Goal: Task Accomplishment & Management: Complete application form

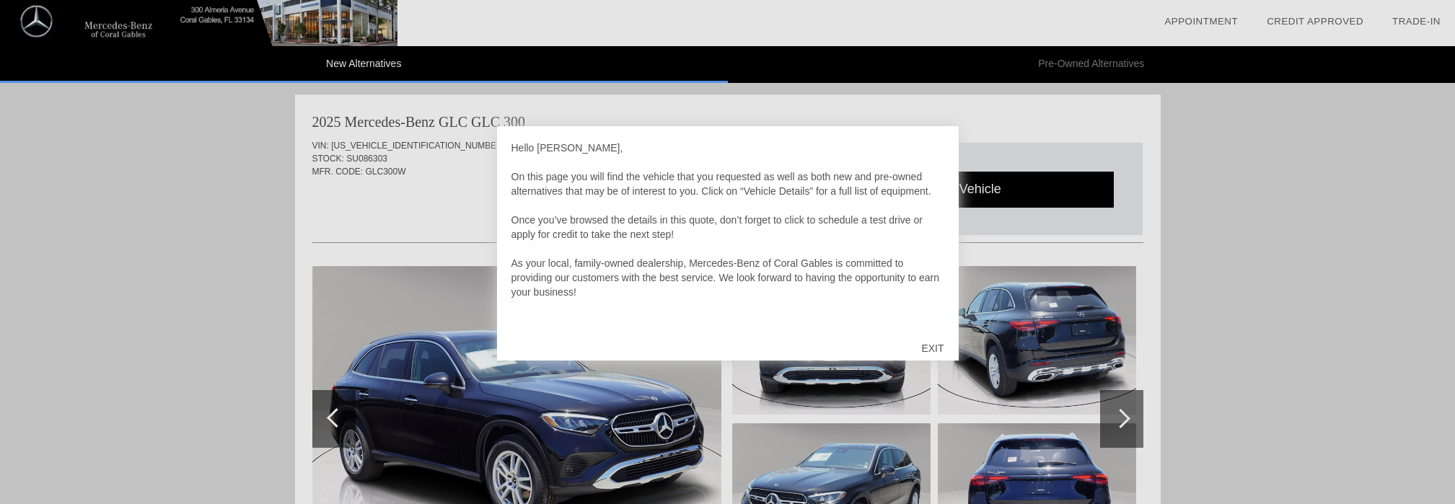
scroll to position [1258, 0]
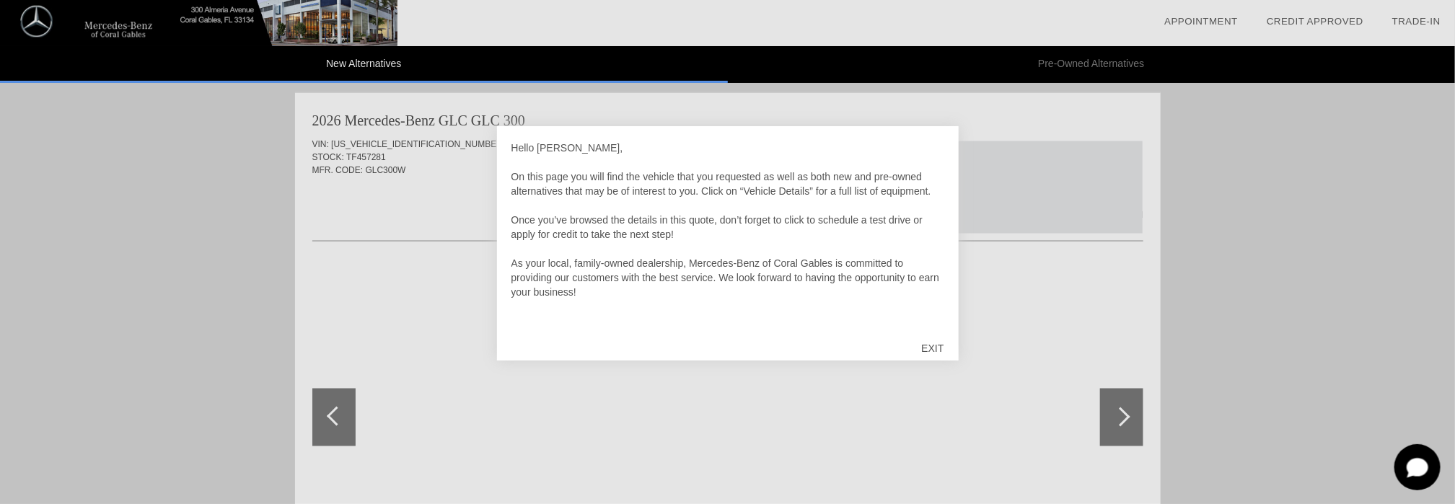
click at [937, 346] on div "EXIT" at bounding box center [932, 348] width 51 height 43
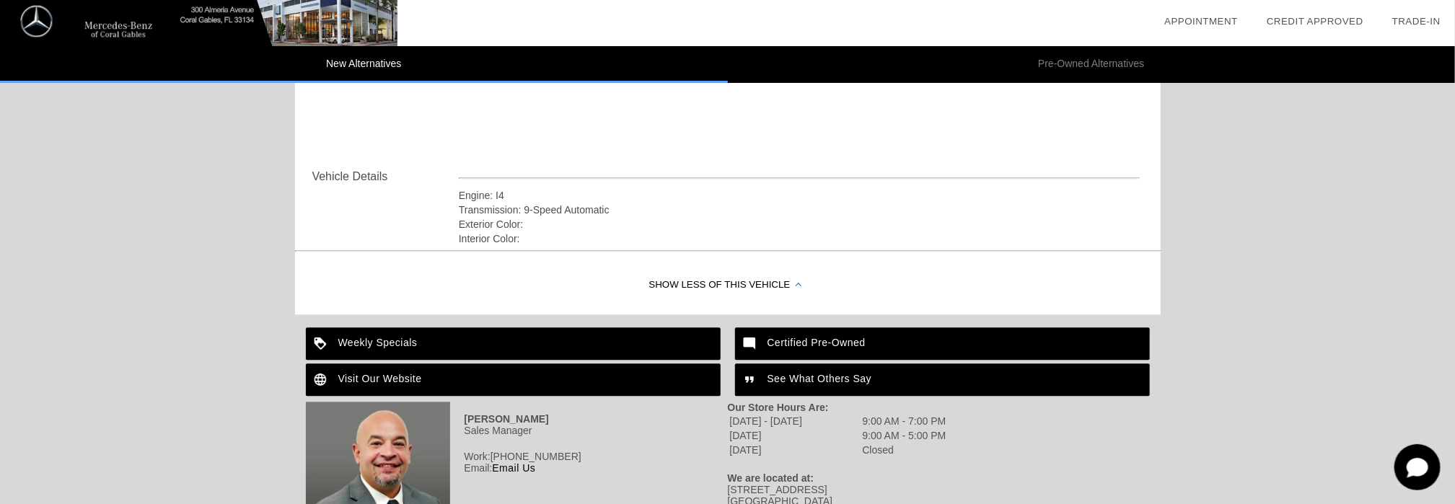
scroll to position [1783, 0]
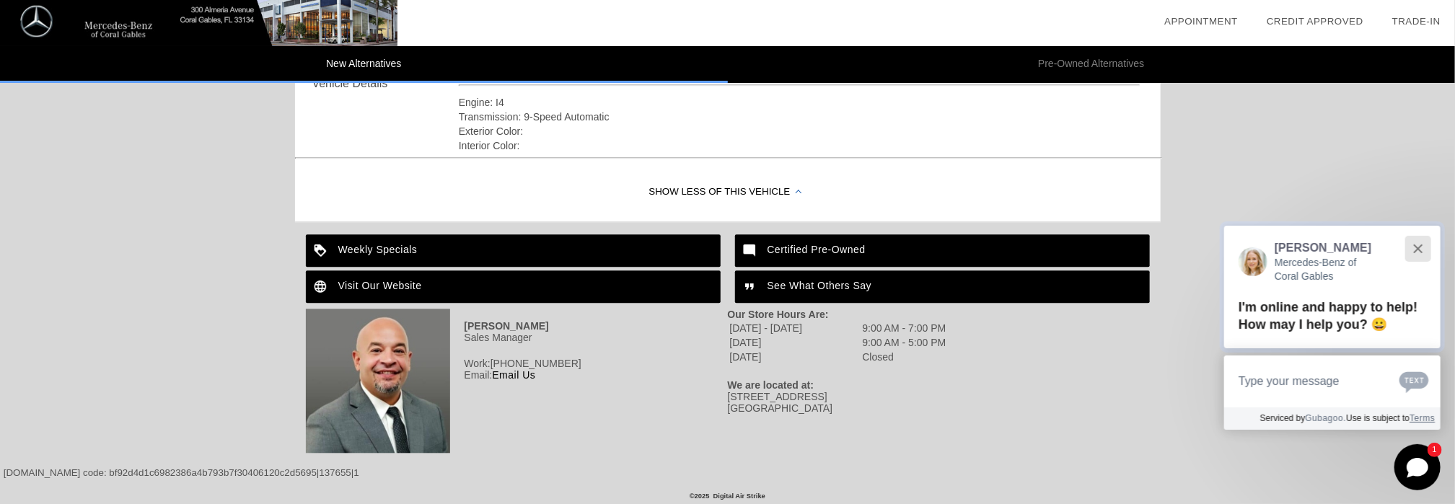
click at [1412, 245] on button "Close" at bounding box center [1418, 248] width 31 height 31
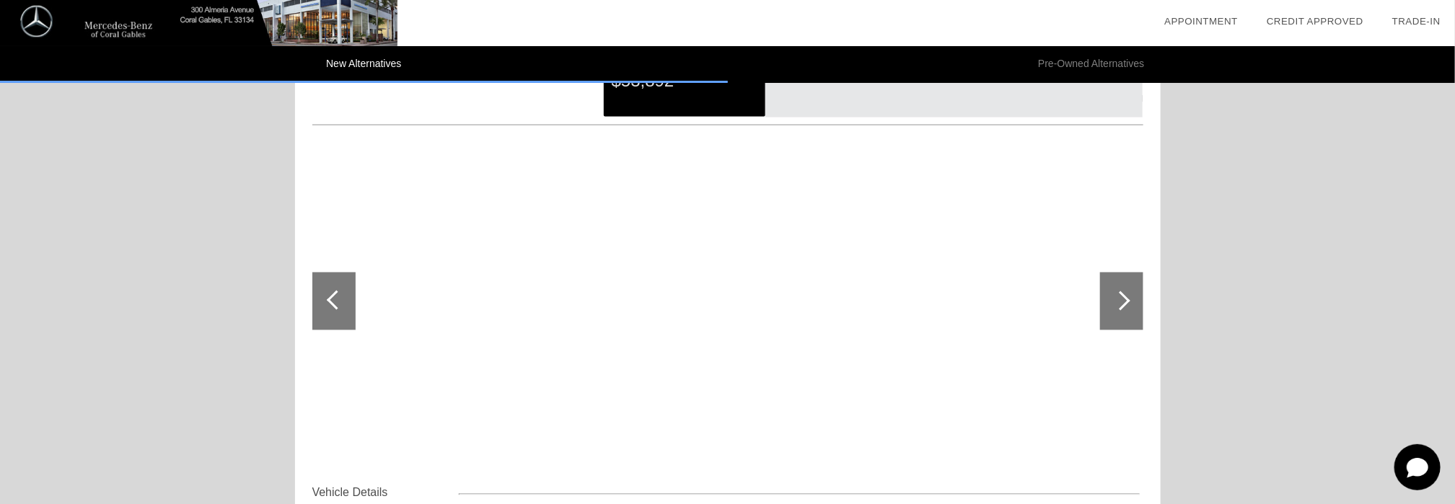
scroll to position [1350, 0]
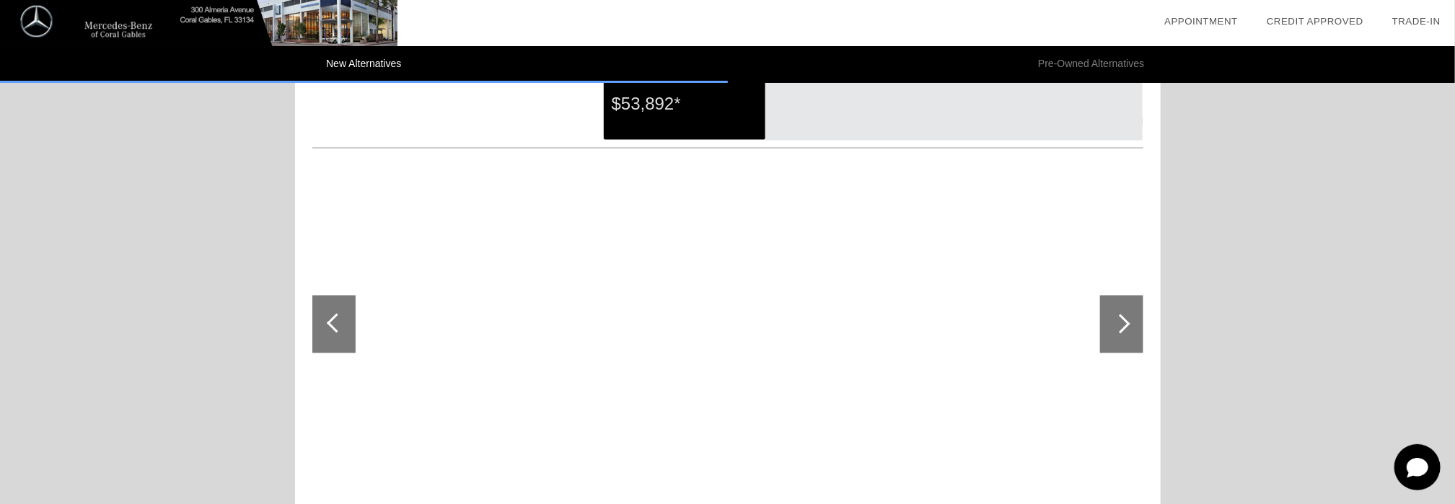
click at [1120, 320] on div at bounding box center [1120, 324] width 19 height 19
click at [1126, 320] on div at bounding box center [1120, 324] width 19 height 19
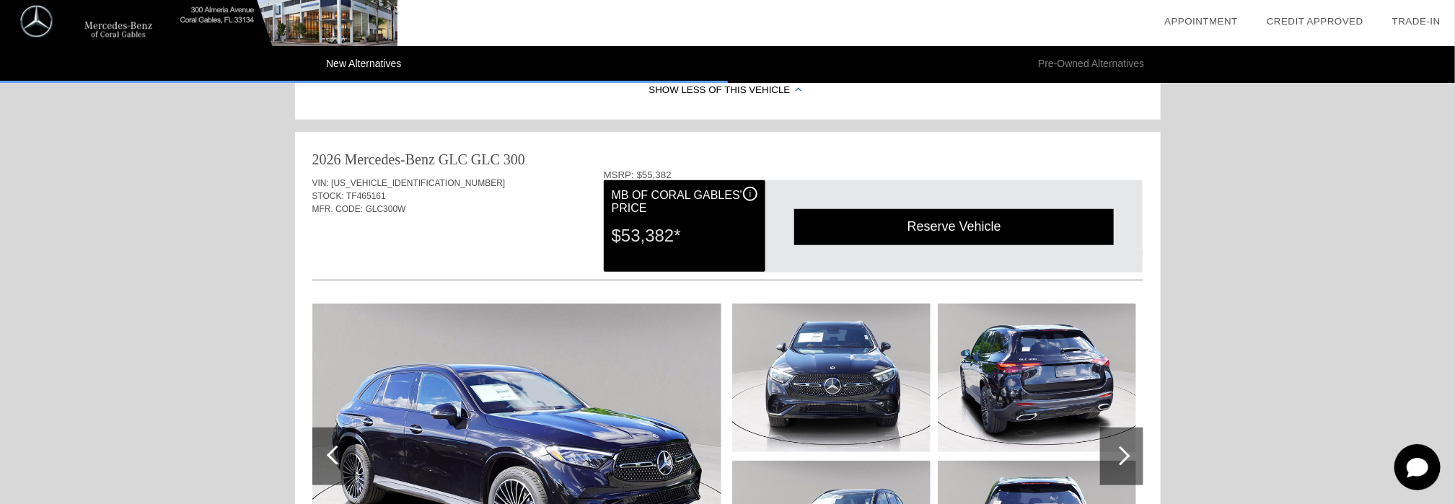
scroll to position [773, 0]
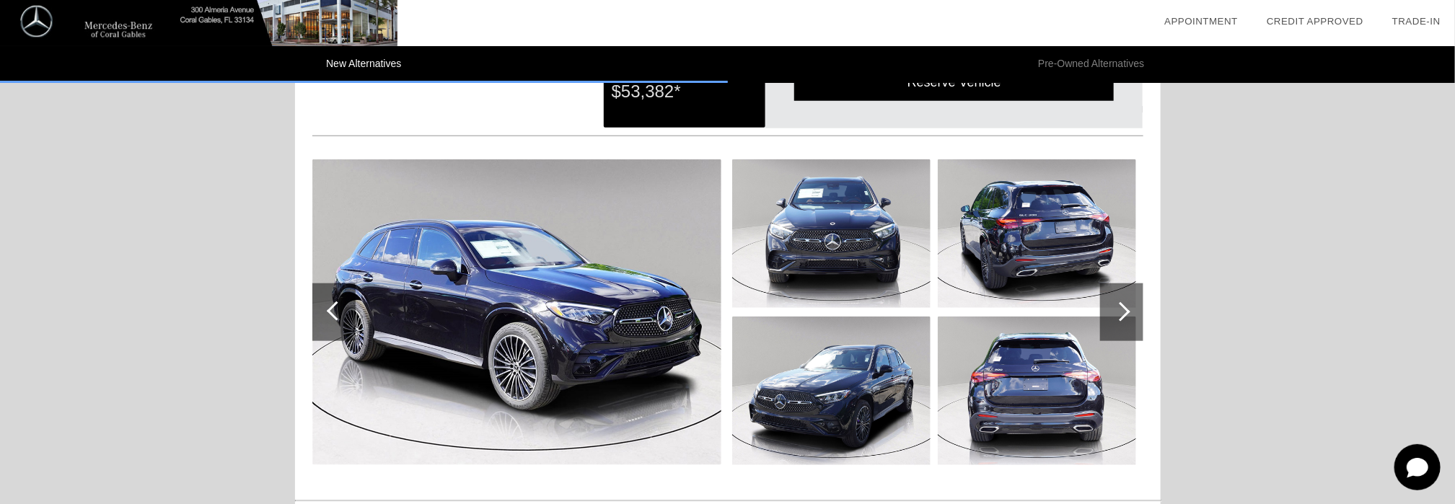
click at [1123, 306] on div at bounding box center [1120, 311] width 19 height 19
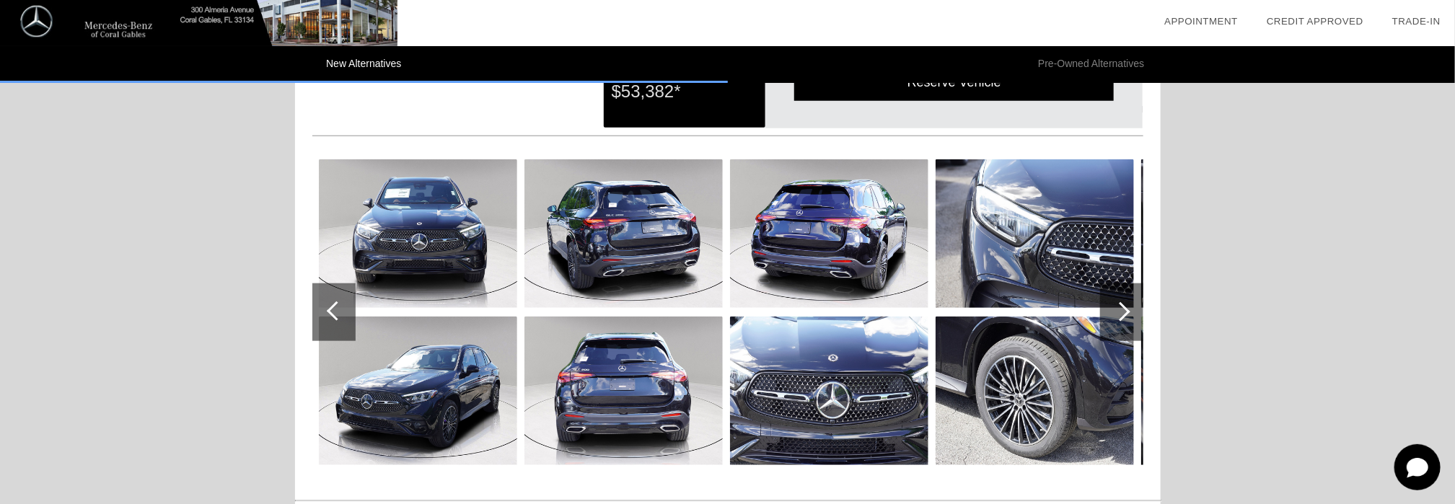
click at [1123, 306] on div at bounding box center [1120, 311] width 19 height 19
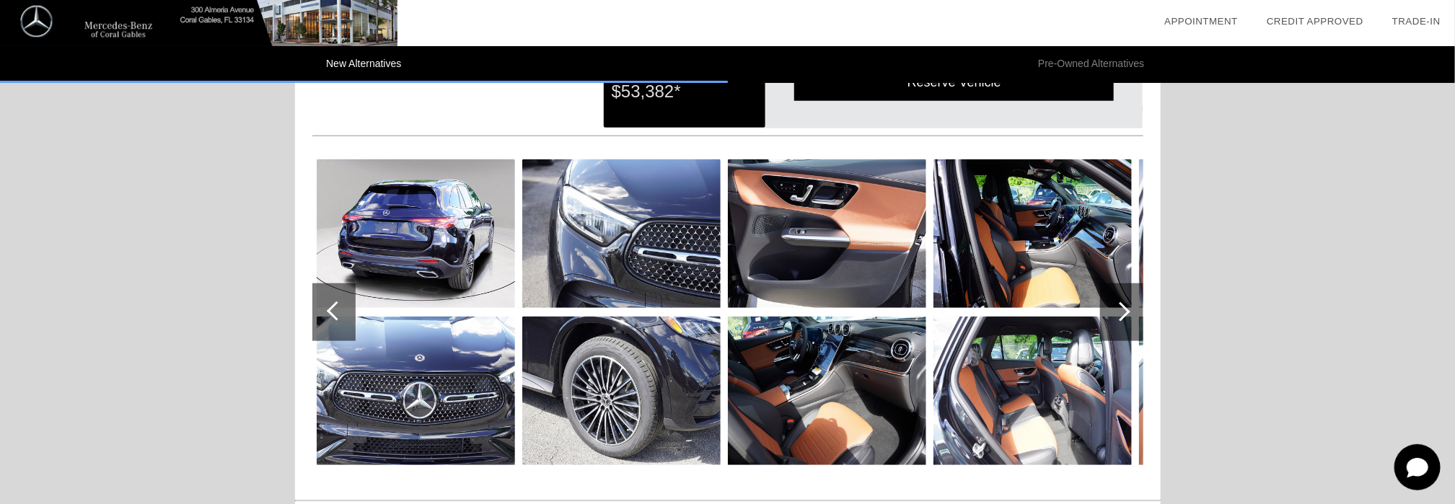
click at [1123, 306] on div at bounding box center [1120, 311] width 19 height 19
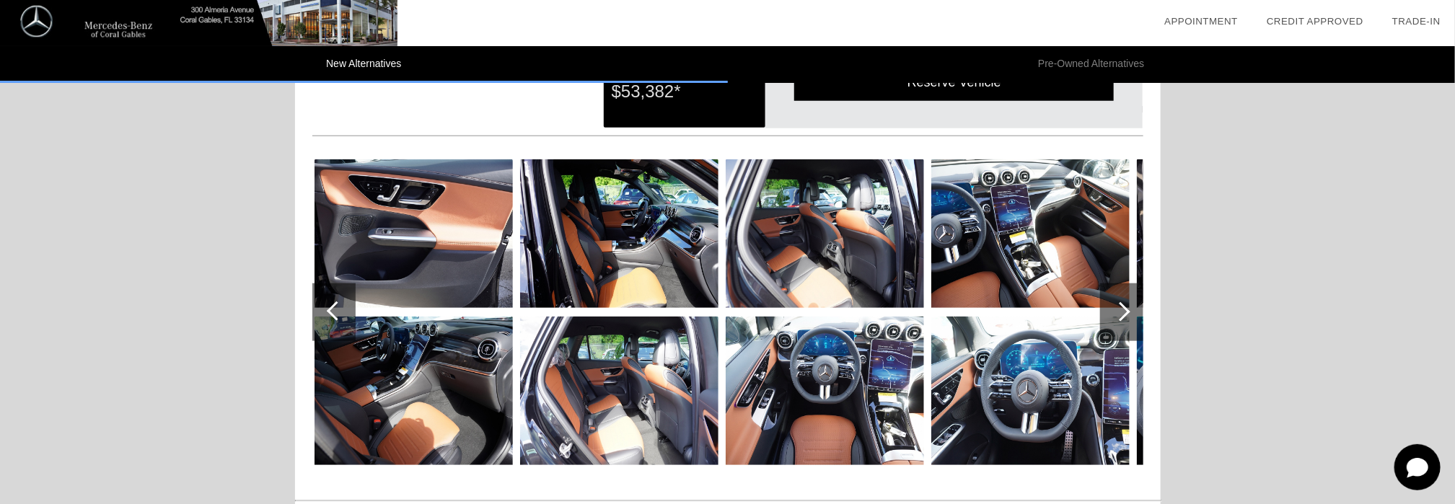
click at [1123, 306] on div at bounding box center [1120, 311] width 19 height 19
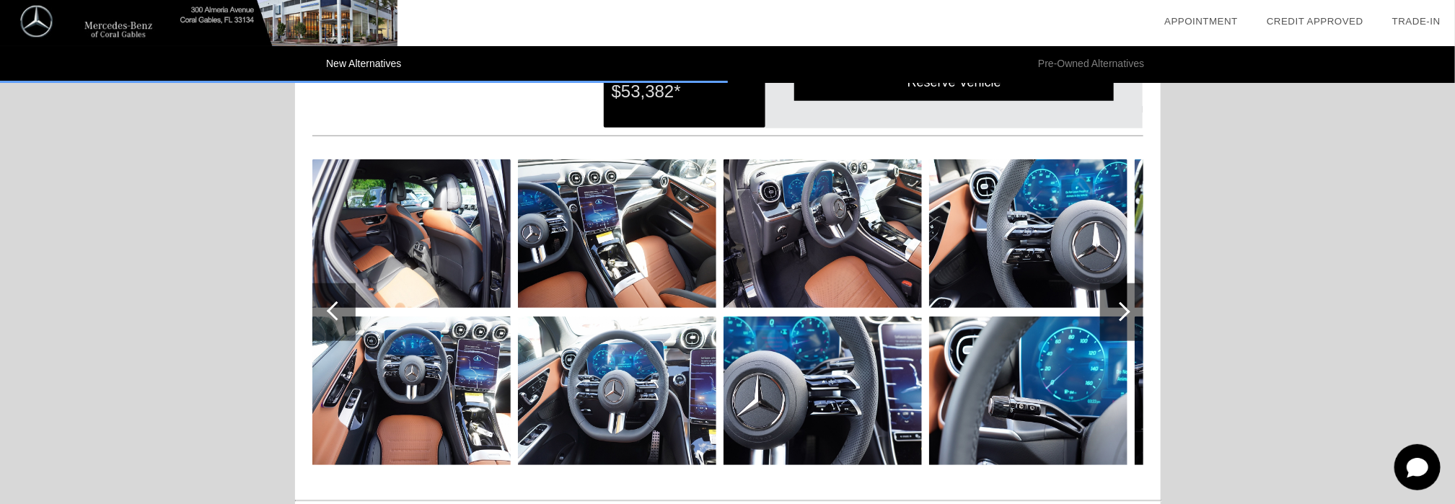
click at [1123, 306] on div at bounding box center [1120, 311] width 19 height 19
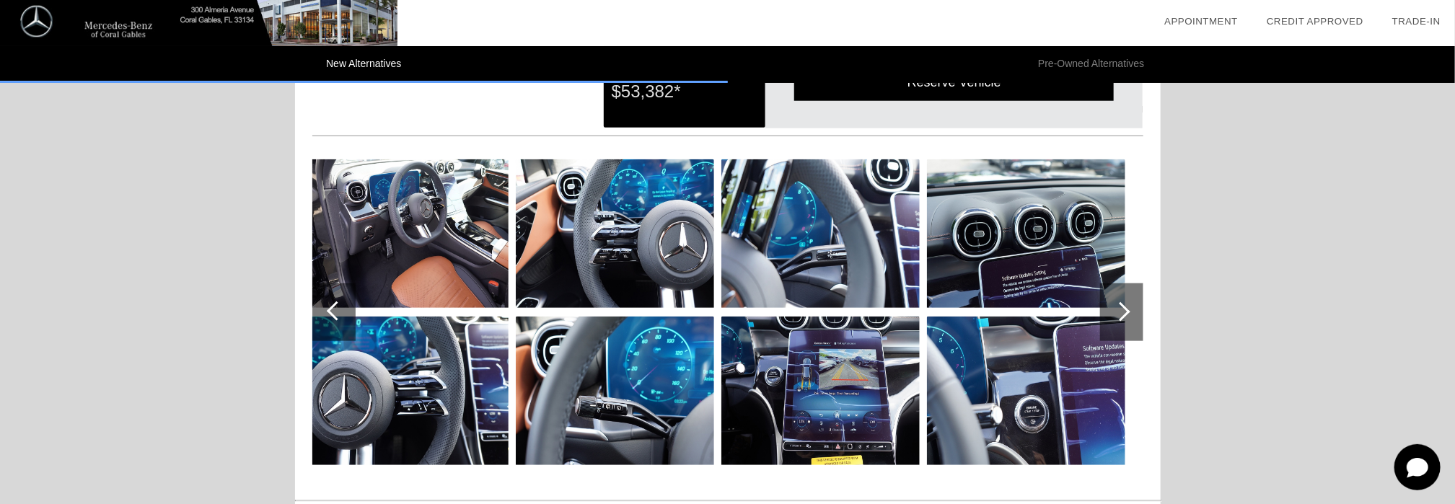
click at [1123, 306] on div at bounding box center [1120, 311] width 19 height 19
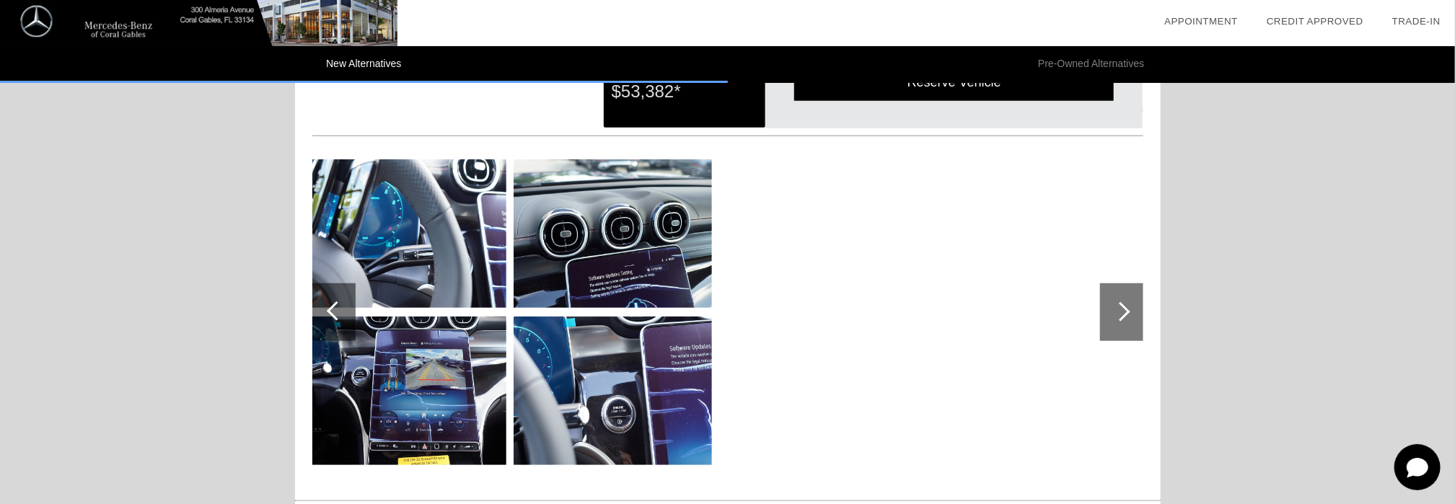
click at [1123, 306] on div at bounding box center [1120, 311] width 19 height 19
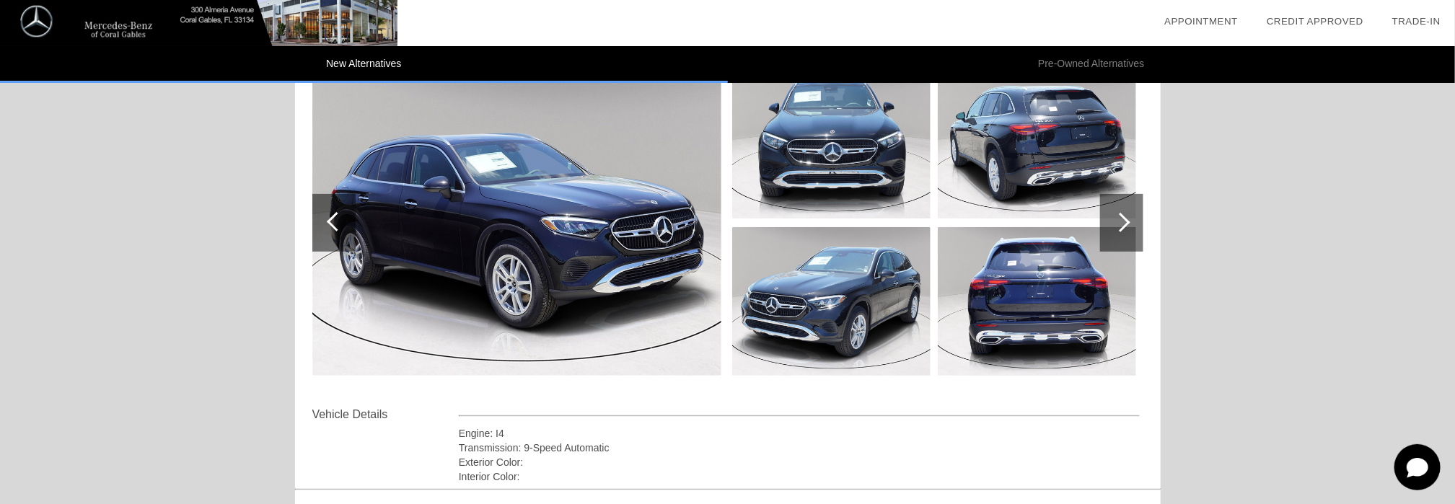
scroll to position [0, 0]
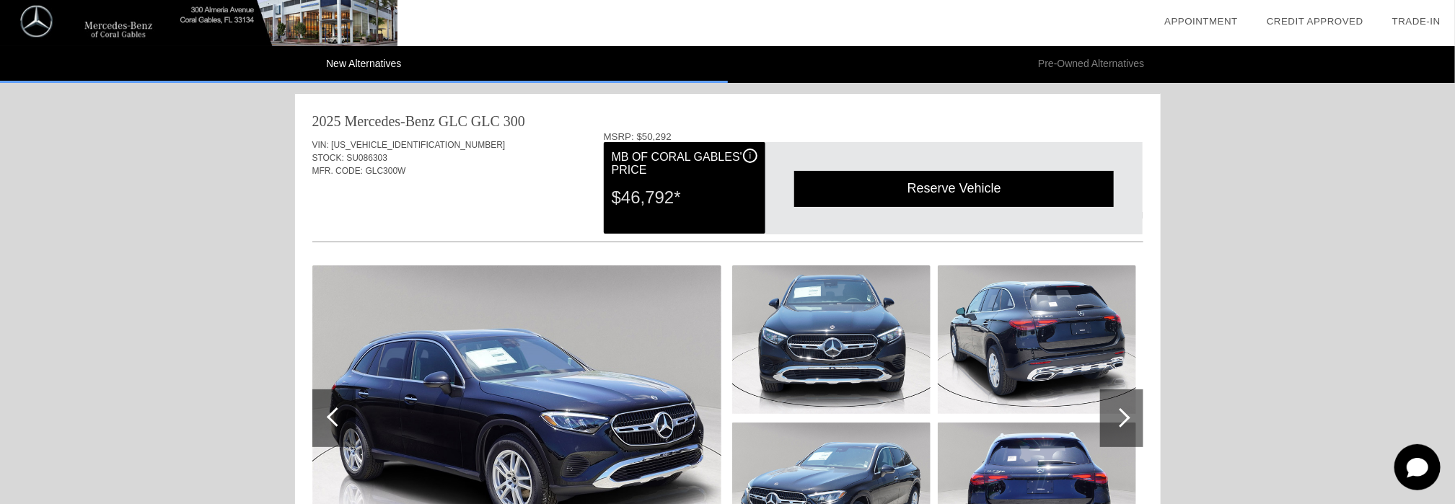
click at [334, 419] on div at bounding box center [336, 417] width 19 height 19
click at [331, 416] on div at bounding box center [336, 417] width 19 height 19
click at [1127, 418] on div at bounding box center [1120, 417] width 19 height 19
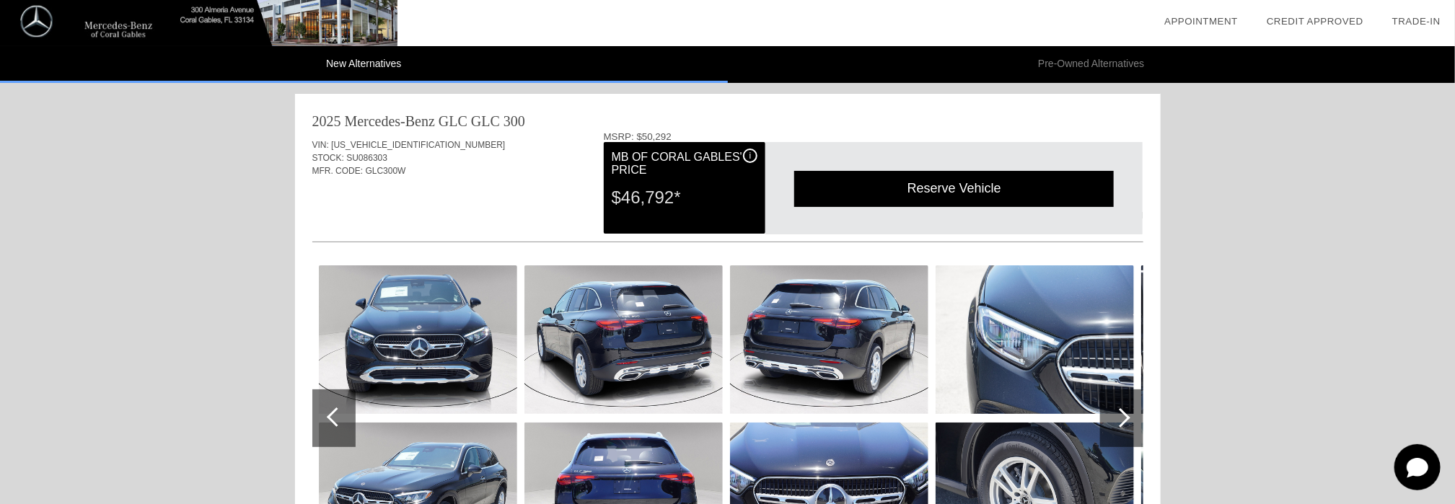
click at [1127, 418] on div at bounding box center [1120, 417] width 19 height 19
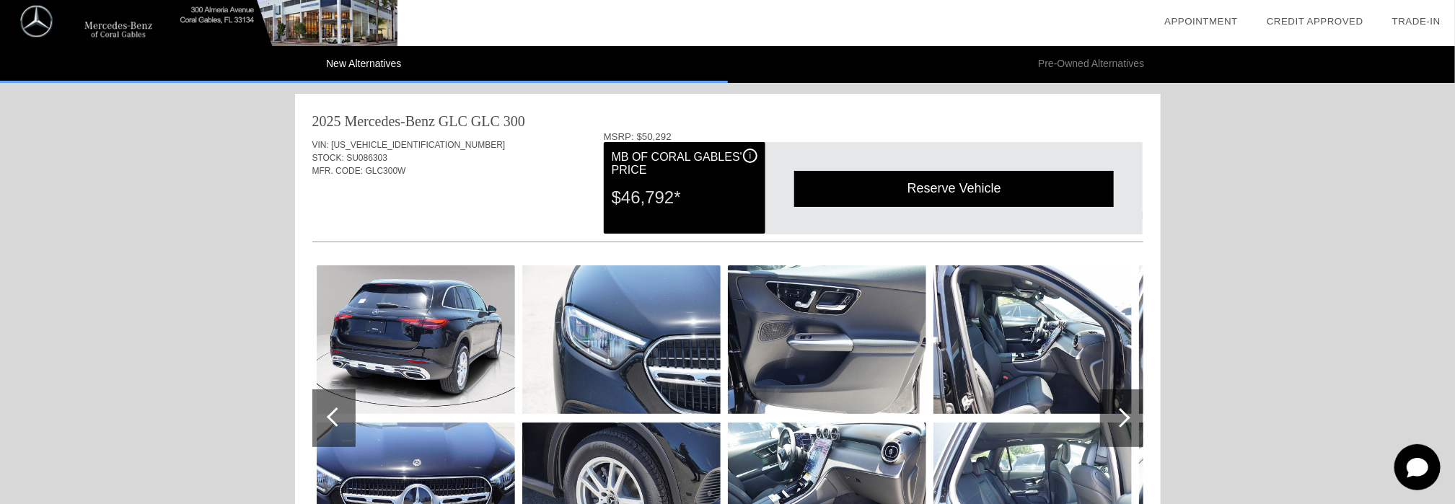
click at [1127, 418] on div at bounding box center [1120, 417] width 19 height 19
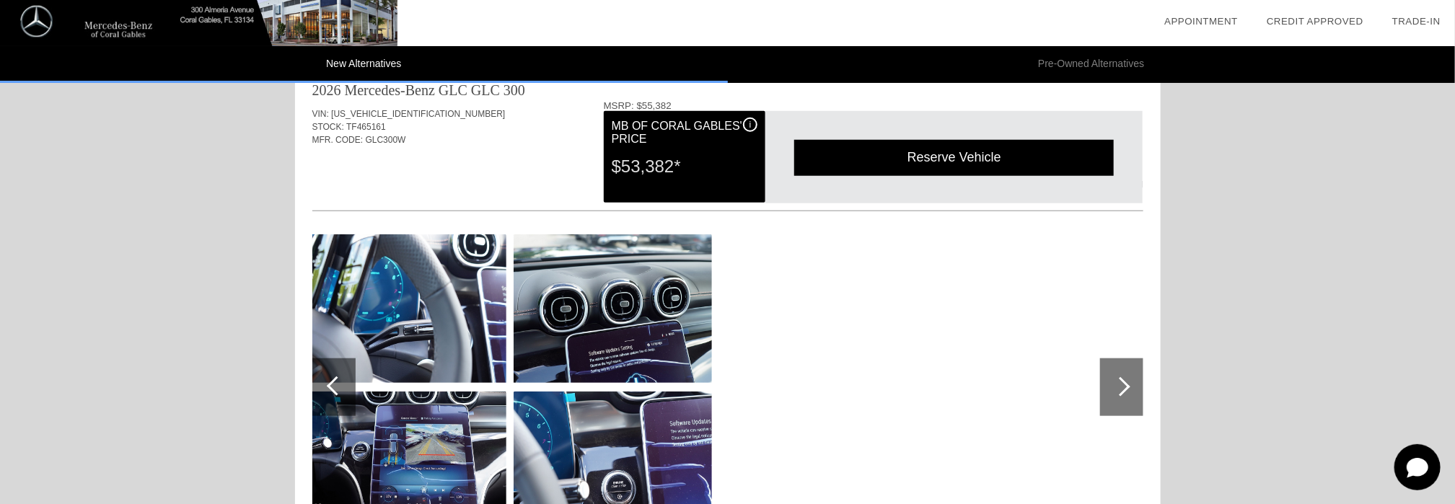
scroll to position [722, 0]
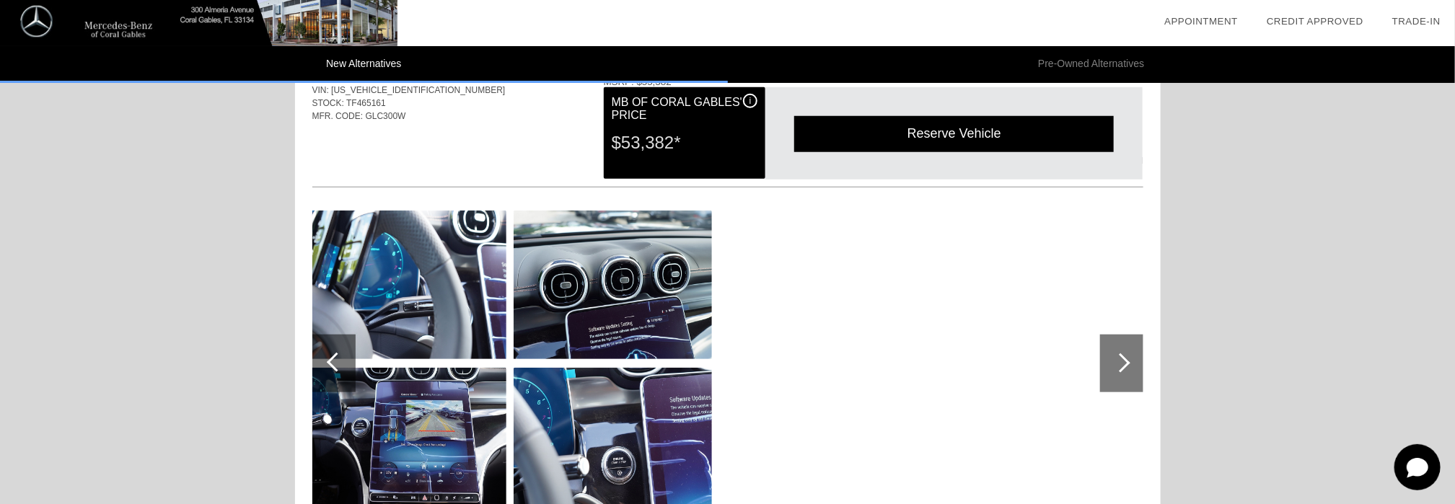
click at [325, 359] on div at bounding box center [333, 364] width 43 height 58
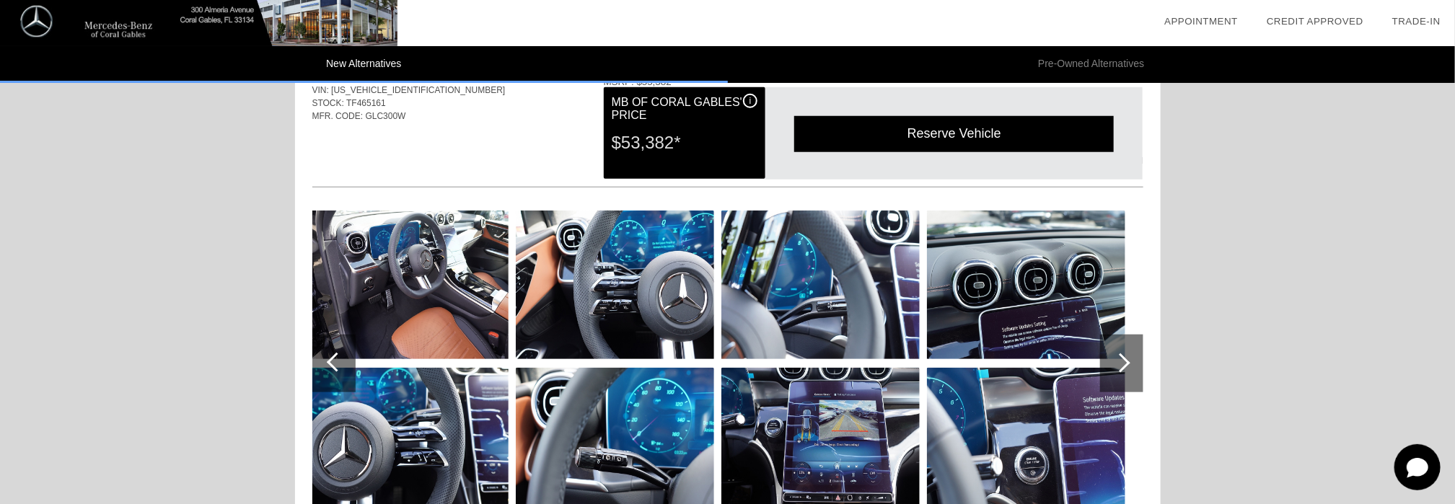
click at [325, 359] on div at bounding box center [333, 364] width 43 height 58
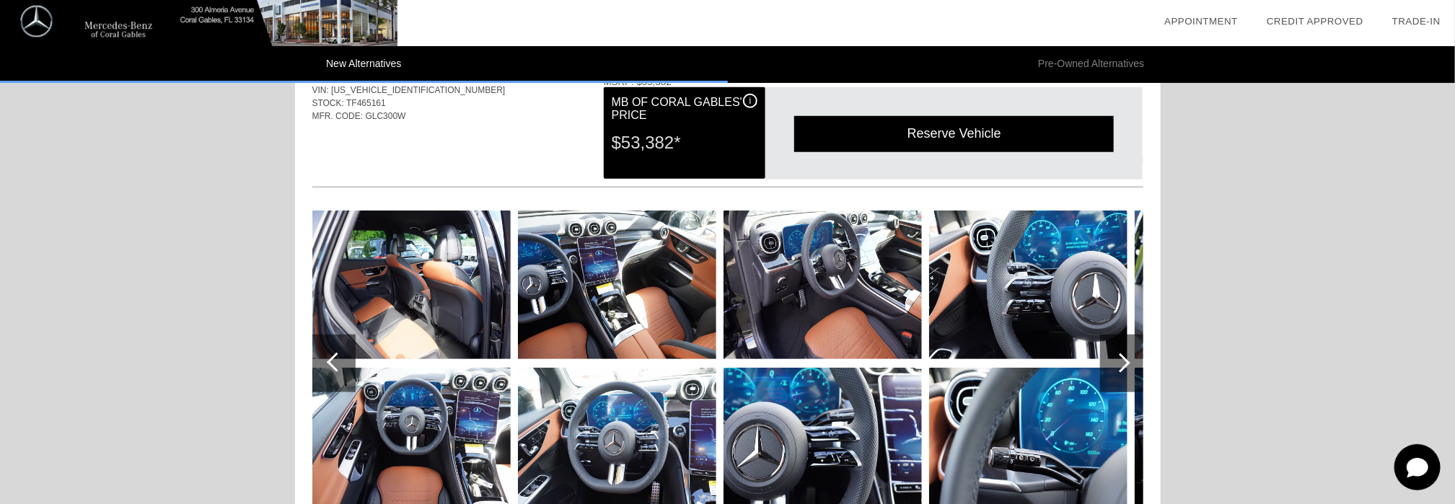
click at [325, 359] on div at bounding box center [333, 364] width 43 height 58
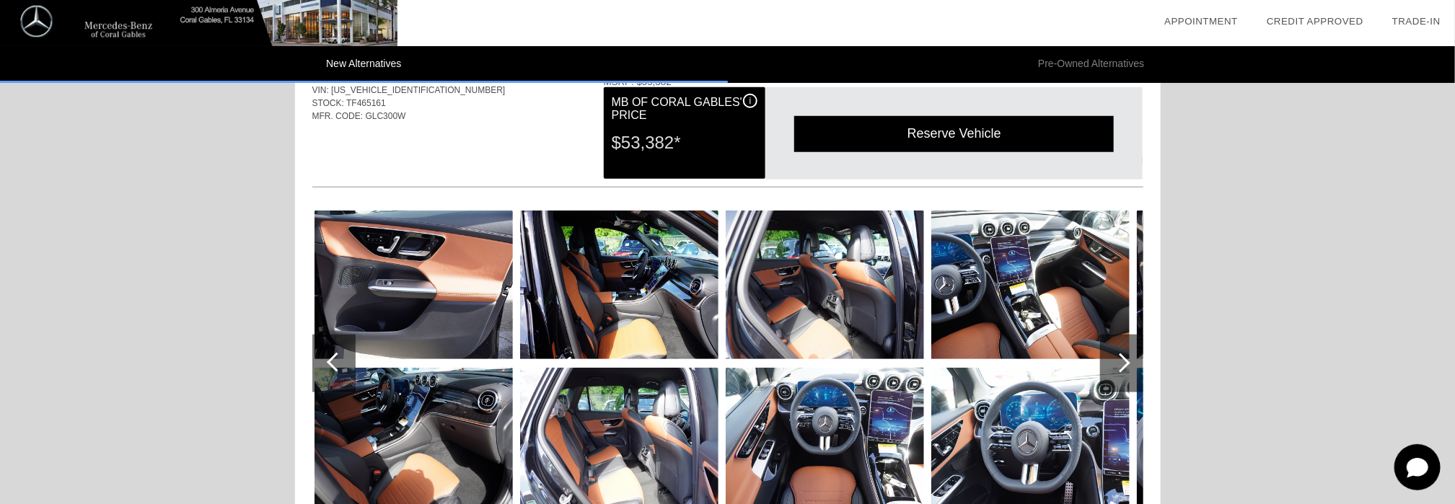
click at [325, 359] on div at bounding box center [333, 364] width 43 height 58
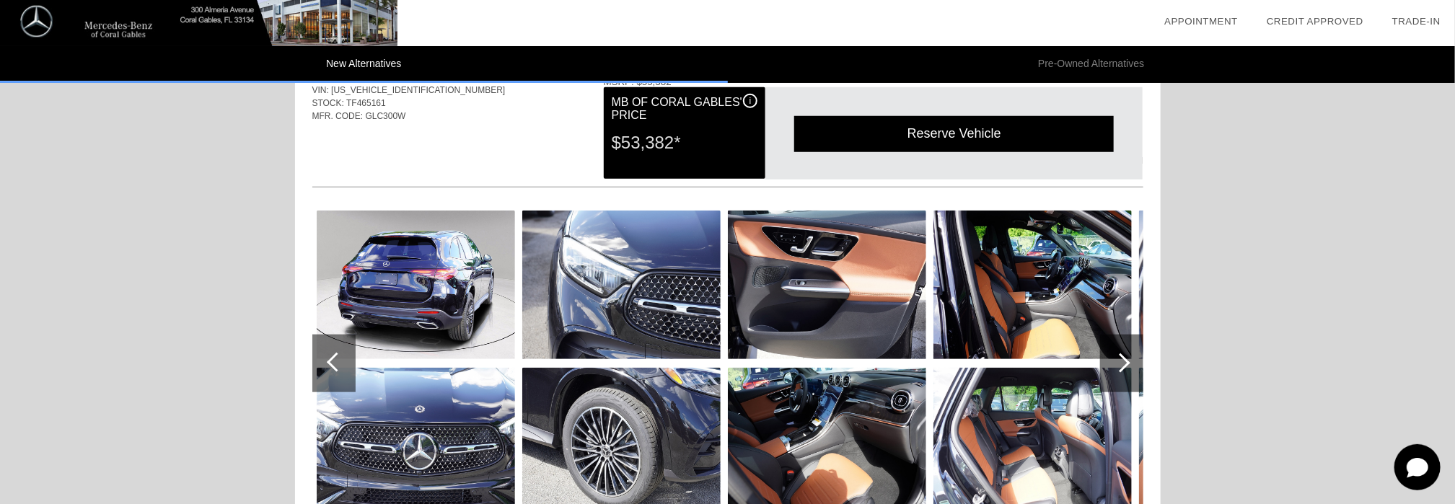
click at [325, 359] on div at bounding box center [333, 364] width 43 height 58
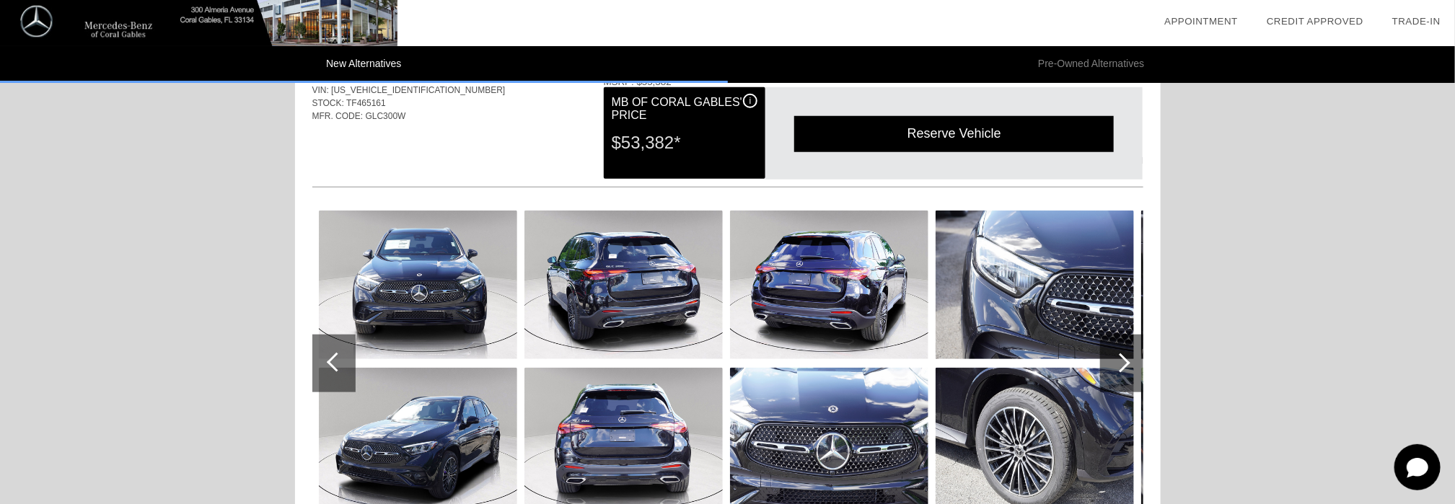
click at [325, 359] on div at bounding box center [333, 364] width 43 height 58
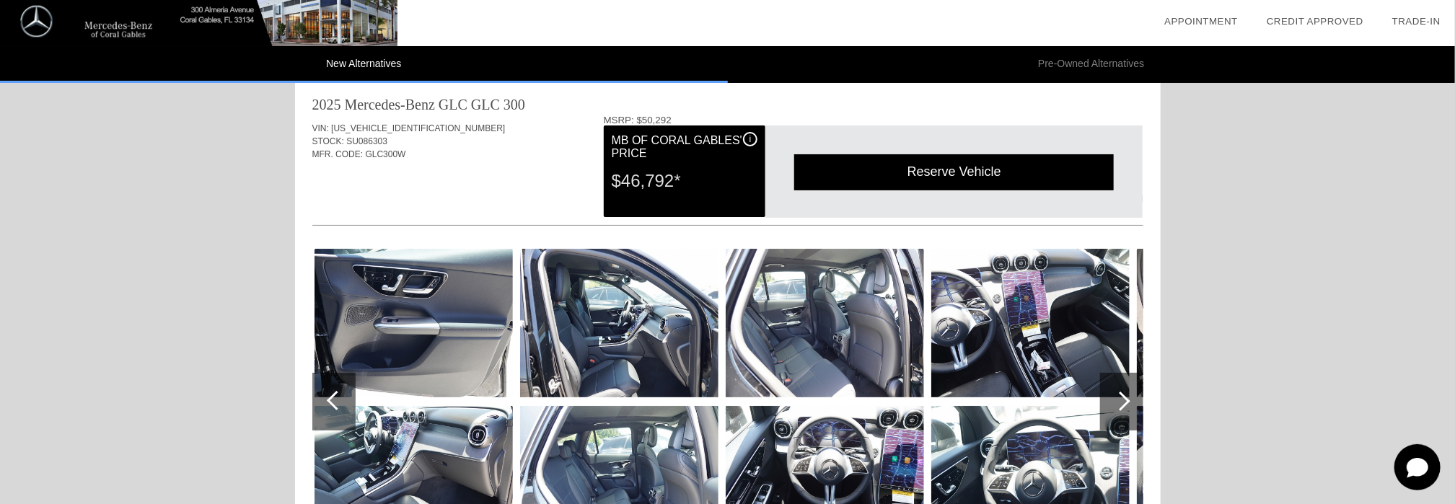
scroll to position [0, 0]
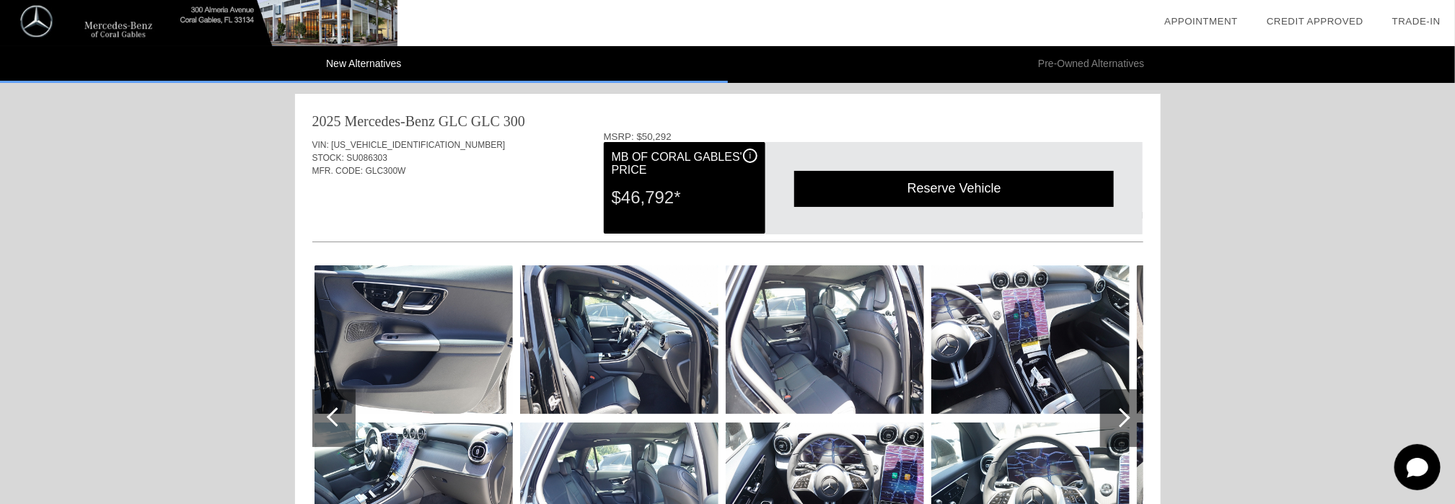
click at [325, 413] on div at bounding box center [333, 419] width 43 height 58
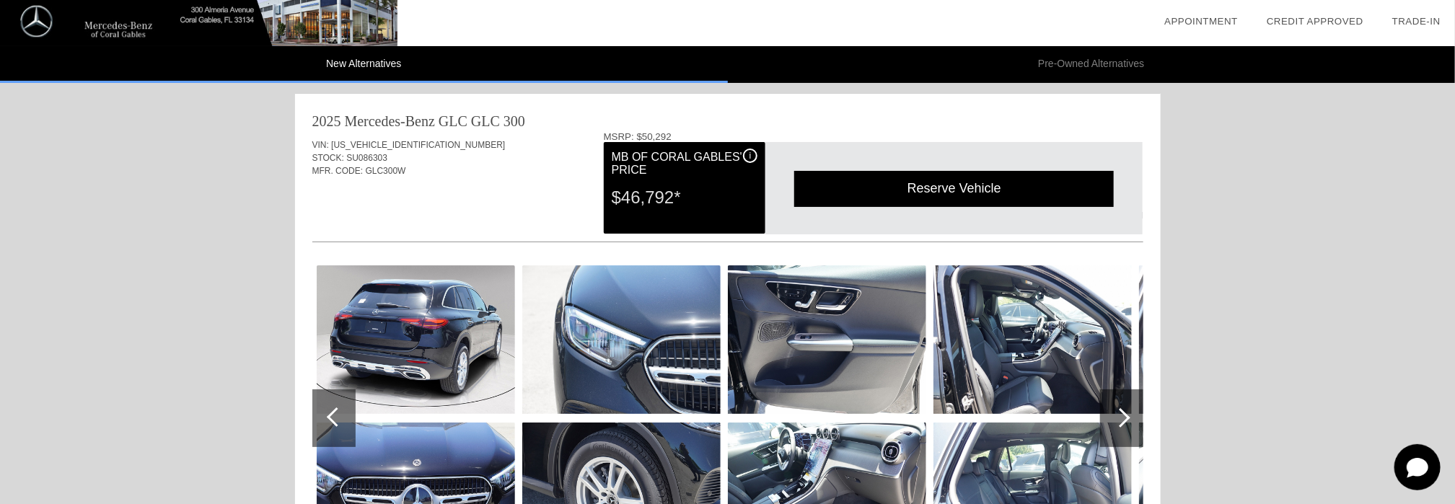
click at [325, 413] on div at bounding box center [333, 419] width 43 height 58
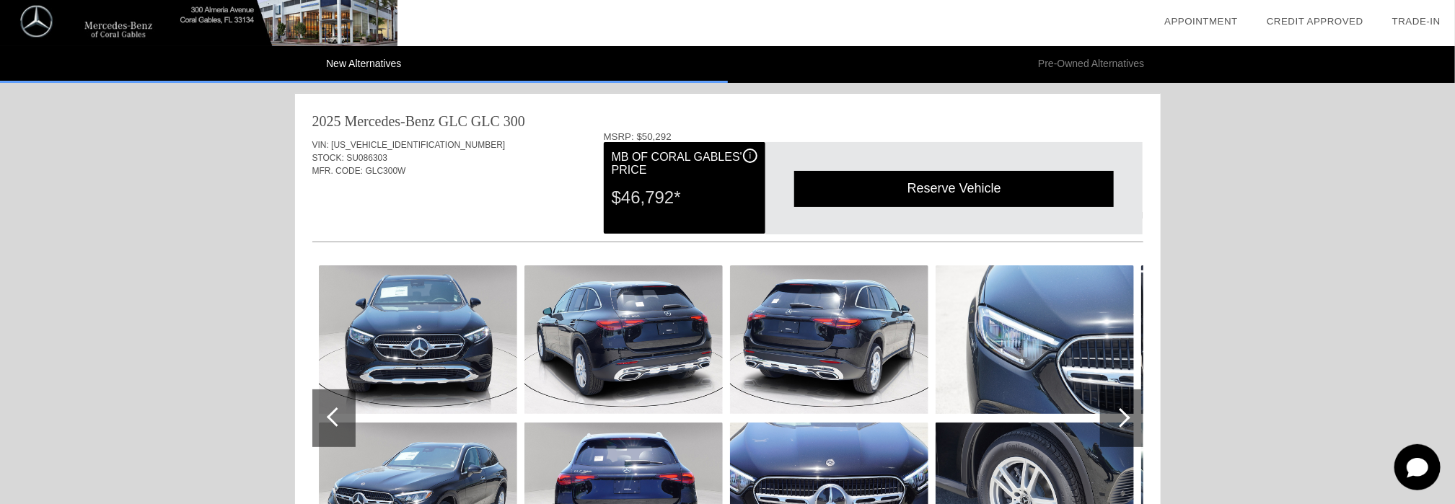
click at [325, 413] on div at bounding box center [333, 419] width 43 height 58
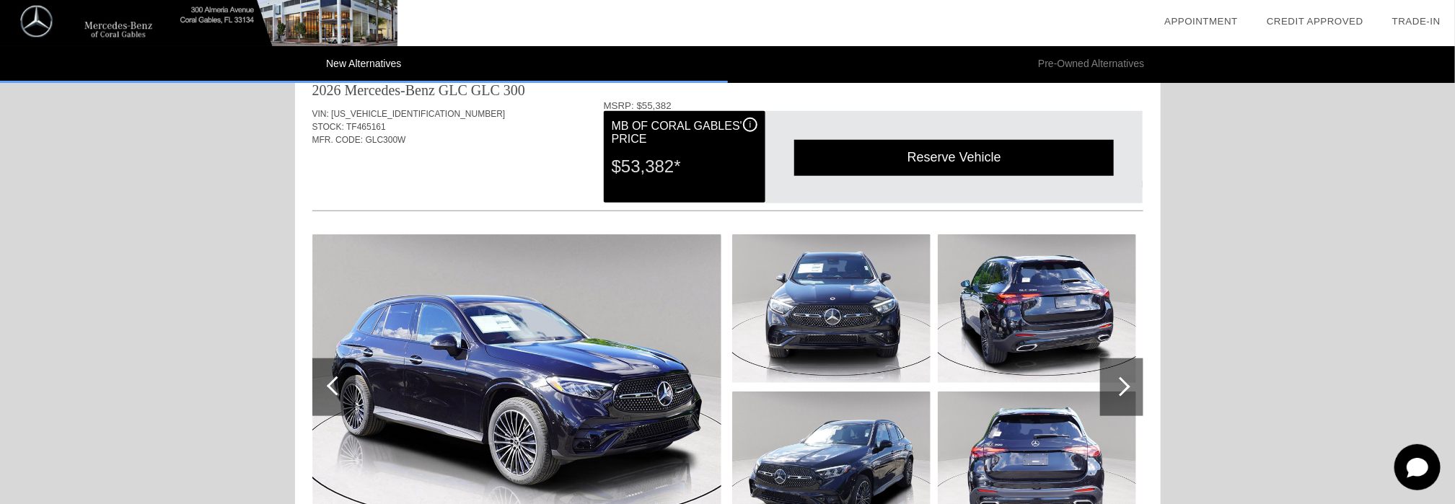
scroll to position [722, 0]
